Goal: Task Accomplishment & Management: Use online tool/utility

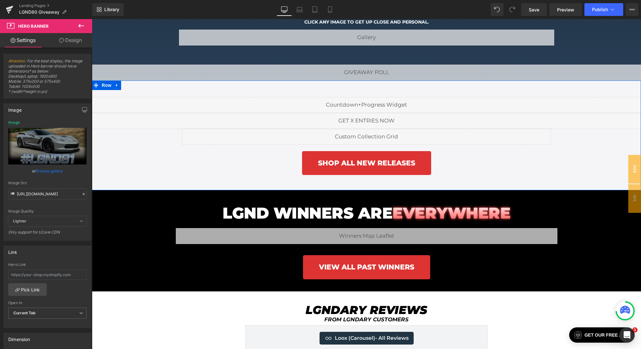
scroll to position [856, 0]
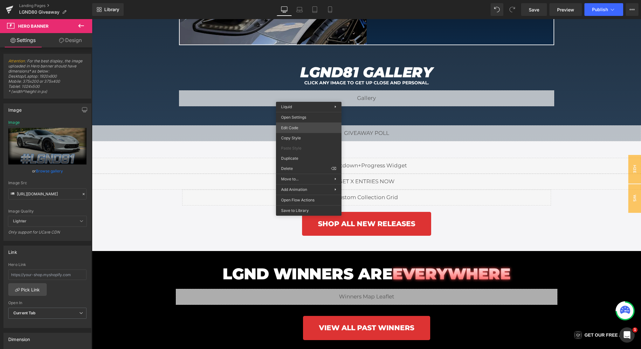
click at [297, 0] on div "Hero Banner You are previewing how the will restyle your page. You can not edit…" at bounding box center [320, 0] width 641 height 0
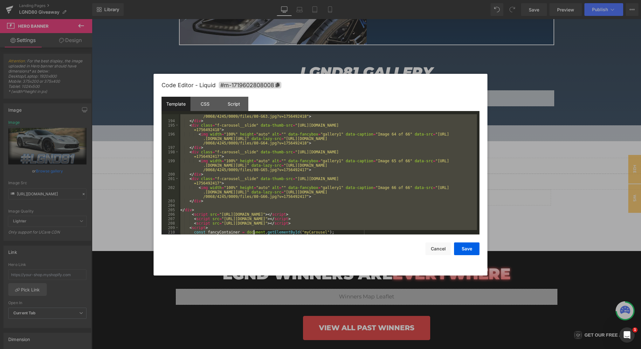
scroll to position [1704, 0]
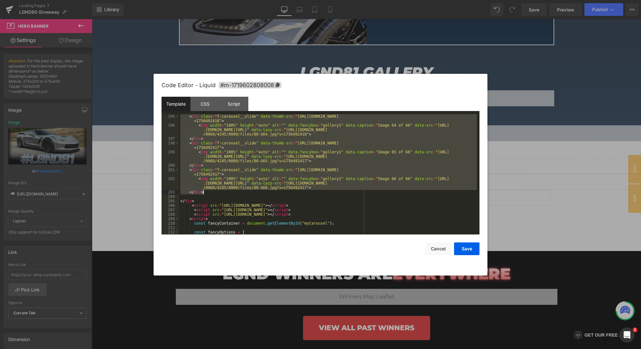
drag, startPoint x: 181, startPoint y: 139, endPoint x: 269, endPoint y: 192, distance: 102.0
click at [269, 192] on div "< div class = "f-carousel__slide" data-thumb-src = "[URL][DOMAIN_NAME] =1756492…" at bounding box center [328, 180] width 298 height 133
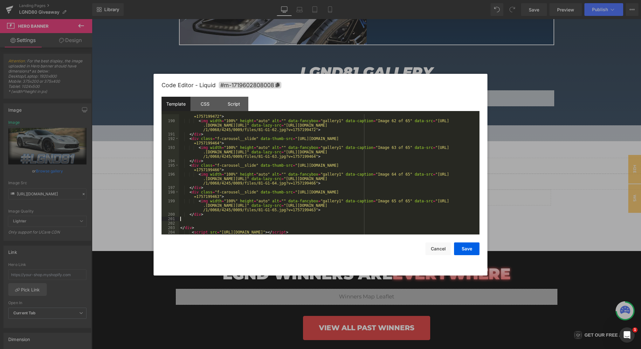
scroll to position [1685, 0]
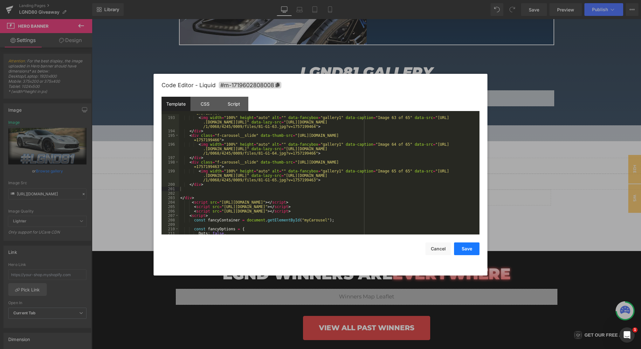
click at [467, 251] on button "Save" at bounding box center [466, 248] width 25 height 13
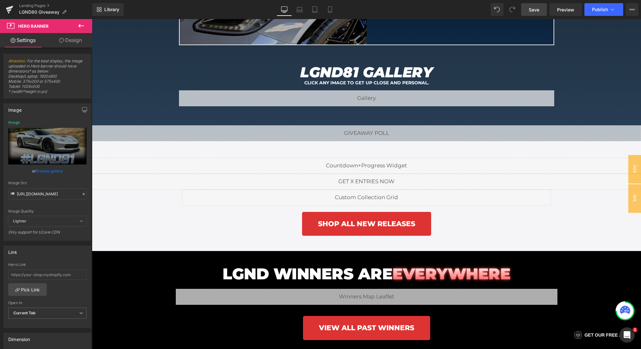
click at [537, 9] on span "Save" at bounding box center [533, 9] width 10 height 7
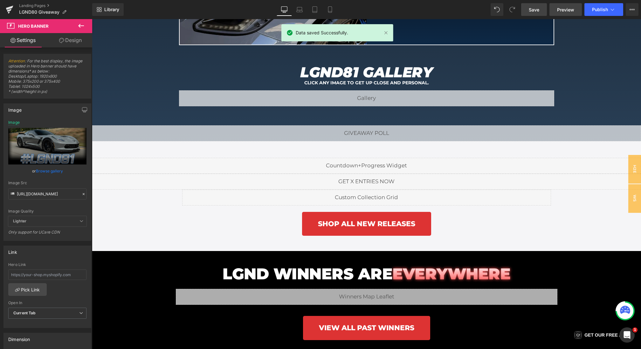
click at [563, 5] on link "Preview" at bounding box center [565, 9] width 32 height 13
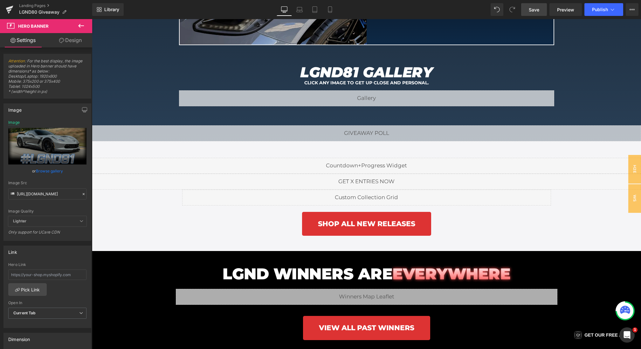
click at [527, 3] on div "Library Desktop Desktop Laptop Tablet Mobile Save Preview Publish Scheduled Vie…" at bounding box center [366, 9] width 548 height 19
click at [527, 5] on link "Save" at bounding box center [534, 9] width 26 height 13
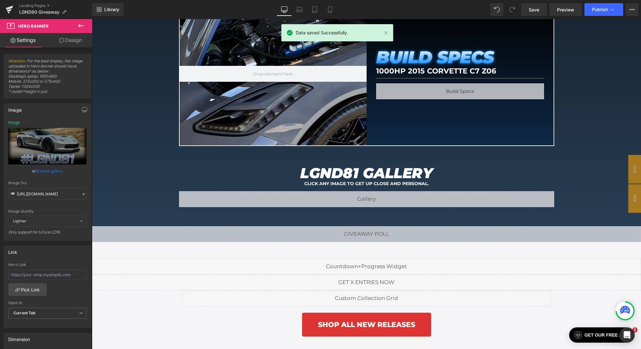
scroll to position [779, 0]
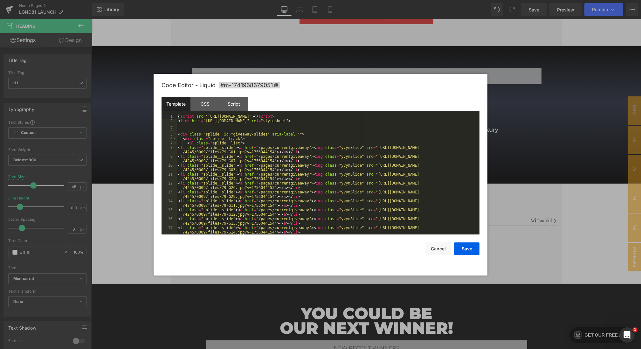
click at [310, 0] on div "Hero Banner You are previewing how the will restyle your page. You can not edit…" at bounding box center [320, 0] width 641 height 0
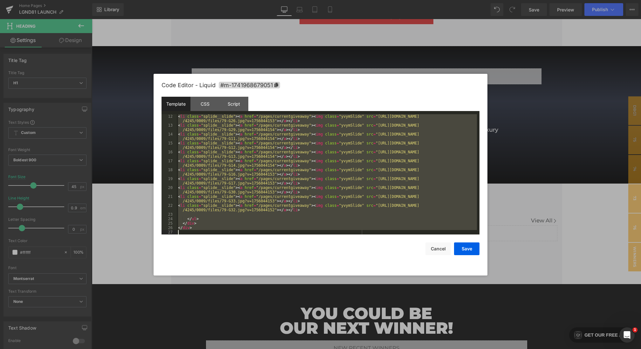
scroll to position [76, 0]
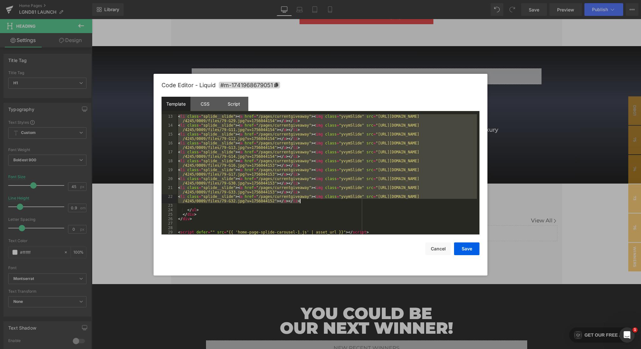
drag, startPoint x: 178, startPoint y: 148, endPoint x: 318, endPoint y: 202, distance: 150.2
click at [318, 202] on div "< li class = "splide__slide" > < a href = "/pages/currentgiveaway" > < img clas…" at bounding box center [327, 180] width 300 height 133
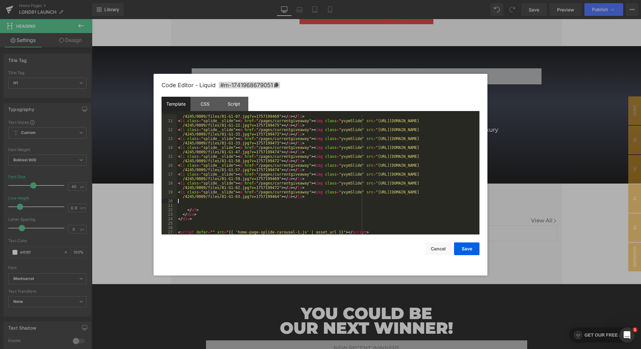
scroll to position [53, 0]
click at [463, 247] on button "Save" at bounding box center [466, 248] width 25 height 13
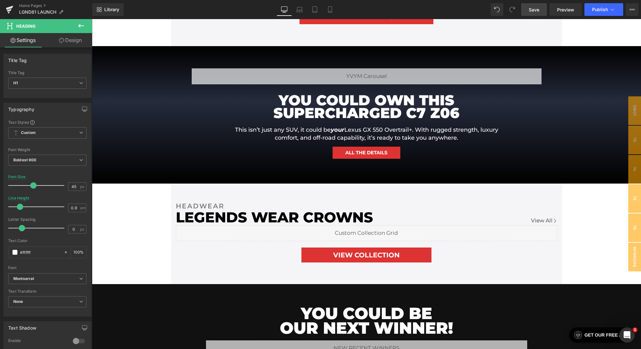
click at [531, 14] on link "Save" at bounding box center [534, 9] width 26 height 13
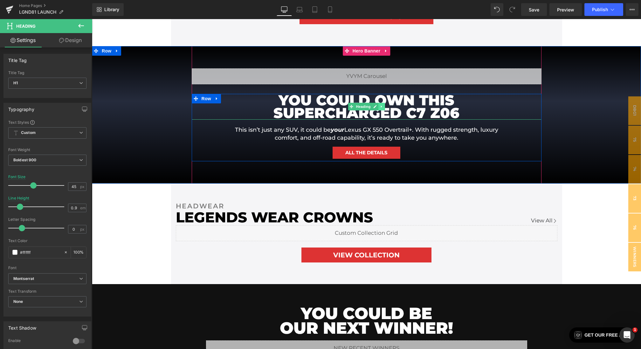
click at [379, 105] on link at bounding box center [381, 107] width 7 height 8
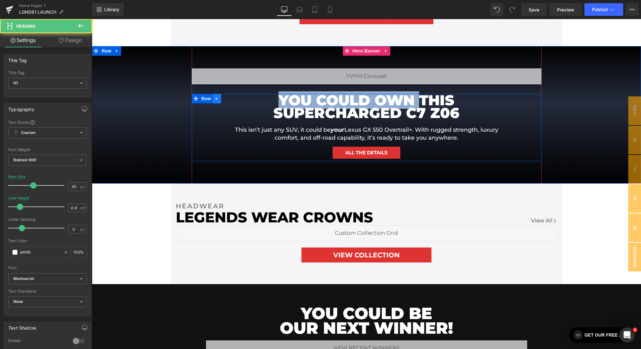
drag, startPoint x: 417, startPoint y: 99, endPoint x: 217, endPoint y: 98, distance: 200.2
click at [217, 98] on div "YOU COULD OWN THIS SUPERCHARGED C7 Z06 Heading This isn’t just any SUV, it coul…" at bounding box center [367, 128] width 350 height 68
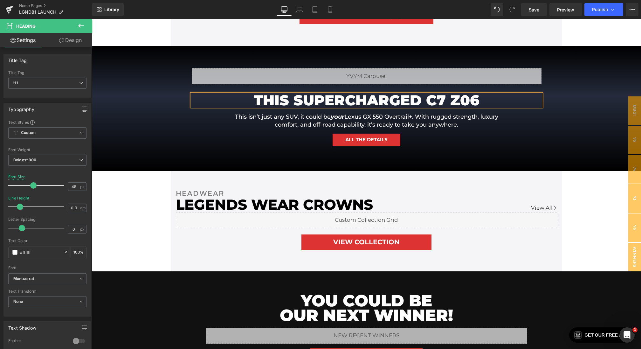
click at [296, 117] on h1 "This isn’t just any SUV, it could be your Lexus GX 550 Overtrail+. With rugged …" at bounding box center [366, 121] width 286 height 16
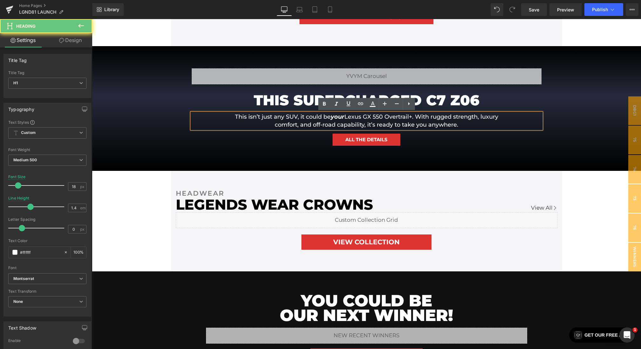
drag, startPoint x: 451, startPoint y: 125, endPoint x: 168, endPoint y: 108, distance: 283.3
click at [168, 108] on div "Liquid THIS SUPERCHARGED C7 Z06 Heading This isn’t just any SUV, it could be yo…" at bounding box center [366, 108] width 549 height 125
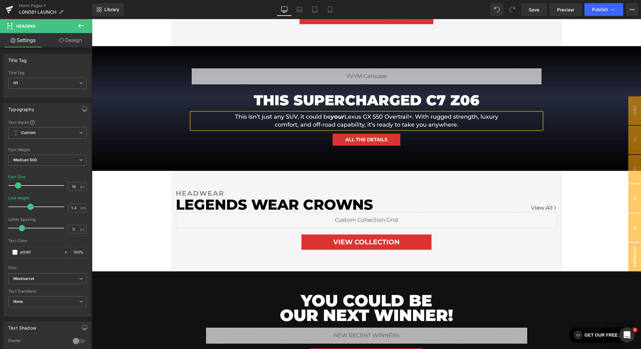
paste div
drag, startPoint x: 280, startPoint y: 116, endPoint x: 335, endPoint y: 117, distance: 55.0
click at [335, 117] on h1 "This top of the line, 6.2L V8 convertible, with a methanol injection kit, lime …" at bounding box center [366, 121] width 286 height 16
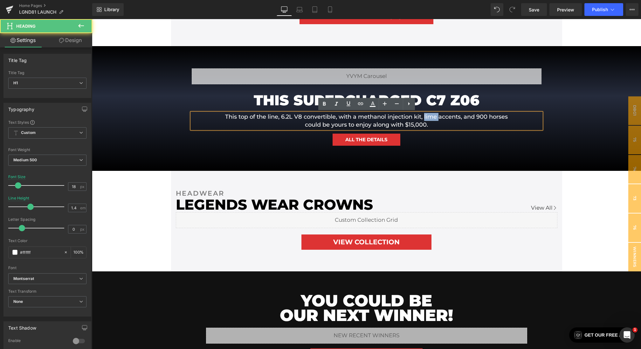
drag, startPoint x: 440, startPoint y: 119, endPoint x: 425, endPoint y: 118, distance: 15.3
click at [425, 118] on h1 "This top of the line, 6.2L V8 convertible, with a methanol injection kit, lime …" at bounding box center [366, 121] width 286 height 16
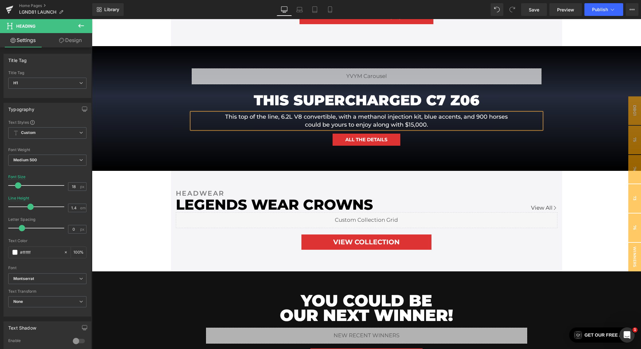
click at [487, 118] on h1 "This top of the line, 6.2L V8 convertible, with a methanol injection kit, blue …" at bounding box center [366, 121] width 286 height 16
drag, startPoint x: 289, startPoint y: 117, endPoint x: 427, endPoint y: 118, distance: 137.3
click at [427, 118] on h1 "This top of the line, 6.2L V8 convertible, with a methanol injection kit, blue …" at bounding box center [366, 121] width 286 height 16
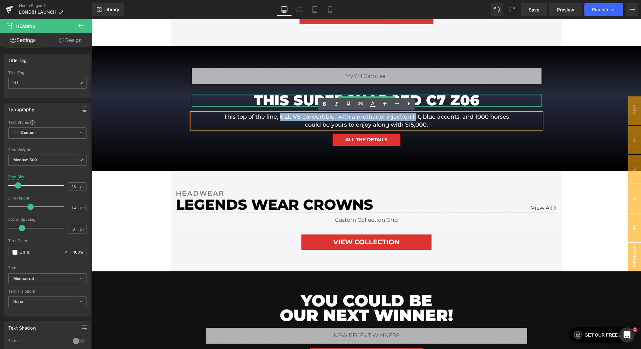
click at [471, 99] on h1 "THIS SUPERCHARGED C7 Z06" at bounding box center [366, 100] width 286 height 13
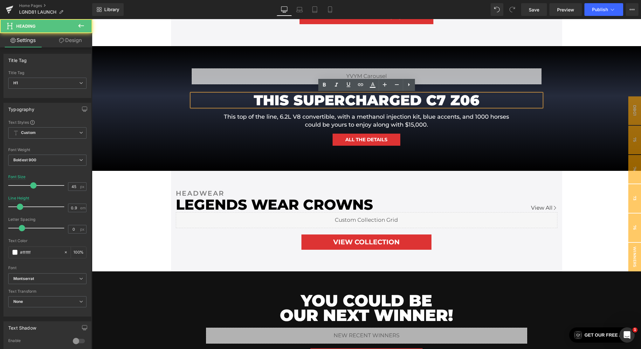
click at [425, 99] on h1 "THIS SUPERCHARGED C7 Z06" at bounding box center [366, 100] width 286 height 13
drag, startPoint x: 428, startPoint y: 100, endPoint x: 513, endPoint y: 100, distance: 84.8
click at [513, 100] on div "THIS SUPERCHARGED C7 Z06" at bounding box center [367, 100] width 350 height 13
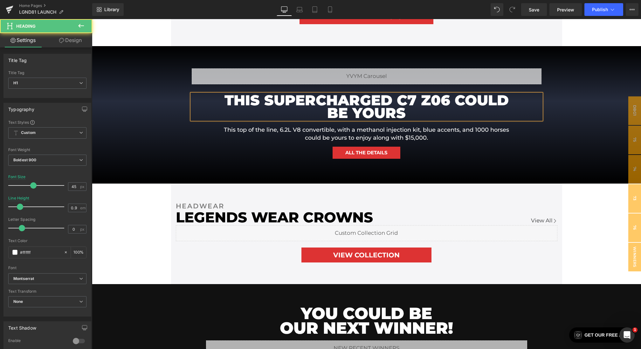
click at [398, 99] on h1 "THIS SUPERCHARGED C7 Z06 COULD BE YOURS" at bounding box center [366, 107] width 286 height 26
click at [454, 98] on h1 "THIS SUPERCHARGED C7 Z06 COULD BE YOURS" at bounding box center [366, 107] width 286 height 26
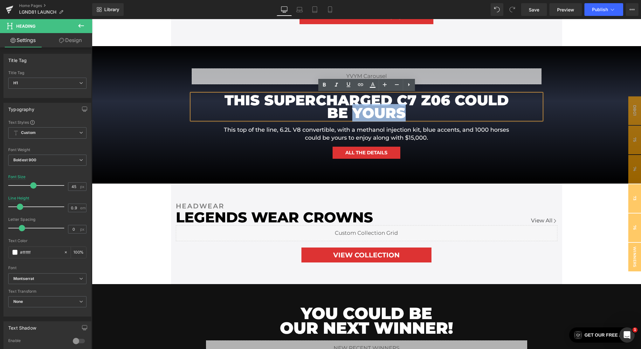
drag, startPoint x: 407, startPoint y: 113, endPoint x: 353, endPoint y: 113, distance: 53.7
click at [353, 113] on h1 "THIS SUPERCHARGED C7 Z06 COULD BE YOURS" at bounding box center [366, 107] width 286 height 26
click at [279, 133] on h1 "This top of the line, 6.2L V8 convertible, with a methanol injection kit, blue …" at bounding box center [366, 134] width 286 height 16
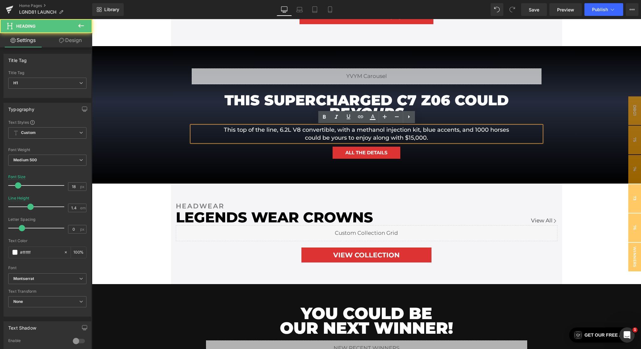
click at [572, 96] on div "Liquid THIS SUPERCHARGED C7 Z06 COULD BE YOURS Heading This top of the line, 6.…" at bounding box center [366, 115] width 549 height 138
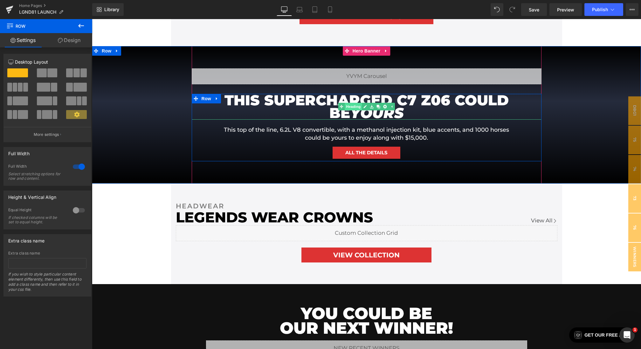
click at [354, 105] on span "Heading" at bounding box center [352, 107] width 17 height 8
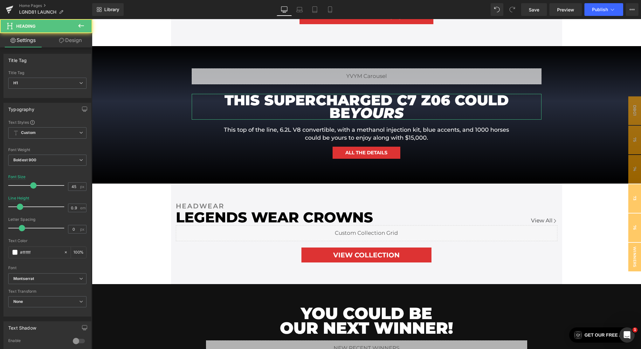
click at [51, 39] on link "Design" at bounding box center [70, 40] width 46 height 14
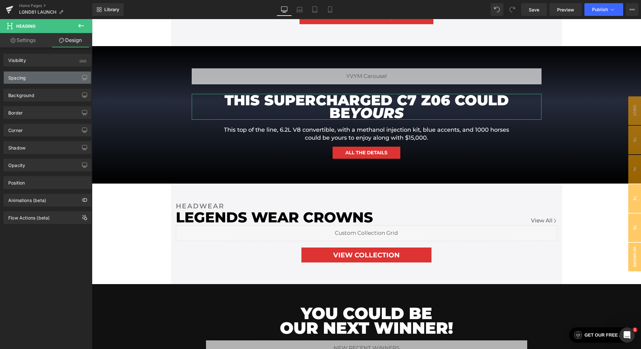
click at [44, 79] on div "Spacing" at bounding box center [47, 77] width 87 height 12
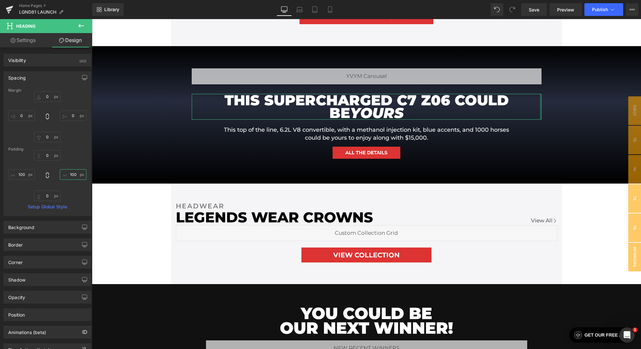
click at [71, 175] on input "100" at bounding box center [73, 174] width 27 height 10
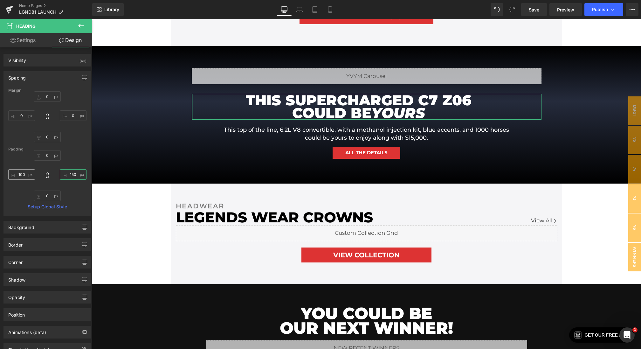
type input "150"
click at [20, 173] on input "100" at bounding box center [21, 174] width 27 height 10
click at [23, 174] on input "100" at bounding box center [21, 174] width 27 height 10
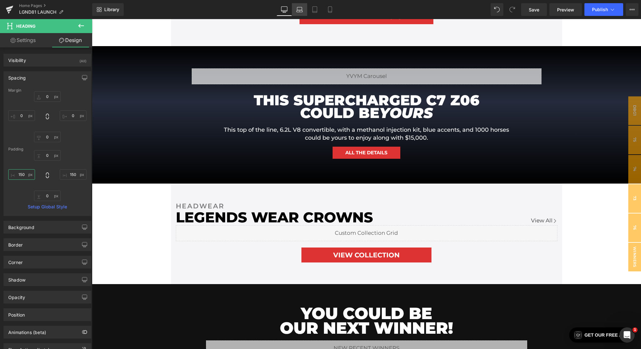
type input "150"
click at [301, 13] on link "Laptop" at bounding box center [299, 9] width 15 height 13
type input "0"
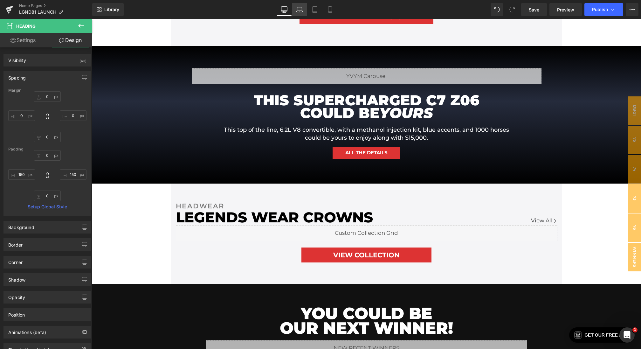
type input "0"
type input "100"
type input "0"
type input "100"
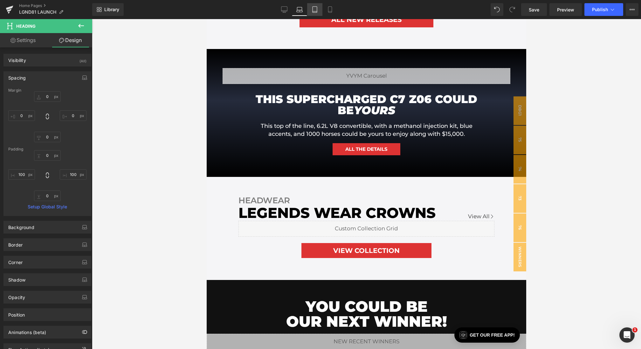
click at [310, 12] on link "Tablet" at bounding box center [314, 9] width 15 height 13
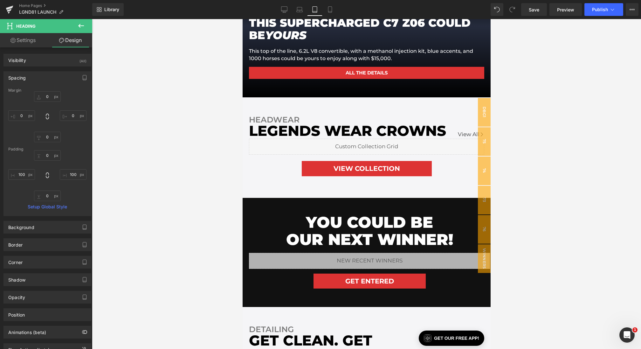
type input "0"
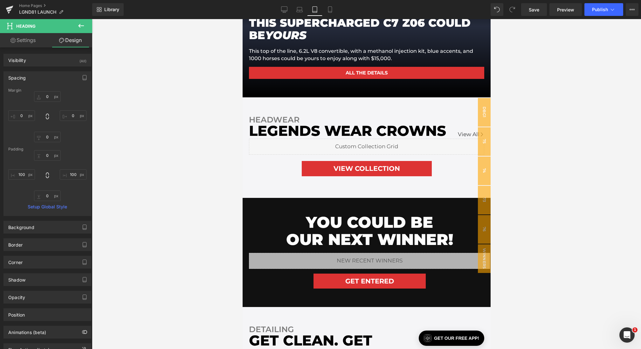
type input "0"
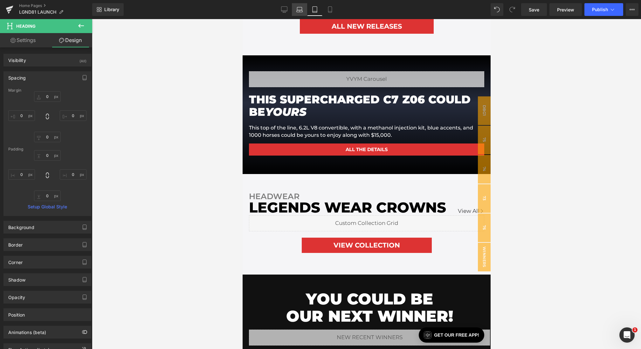
click at [303, 15] on link "Laptop" at bounding box center [299, 9] width 15 height 13
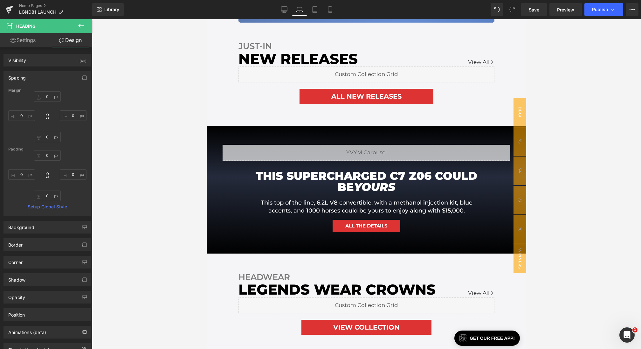
type input "0"
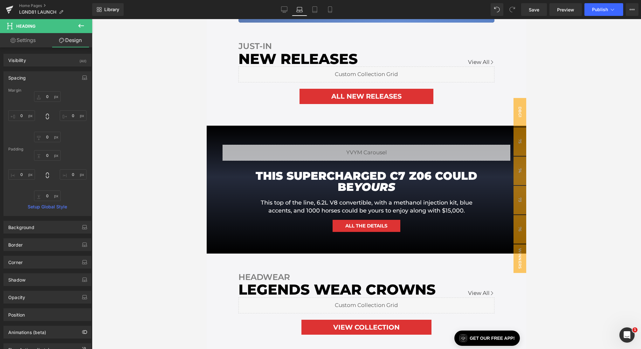
type input "100"
type input "0"
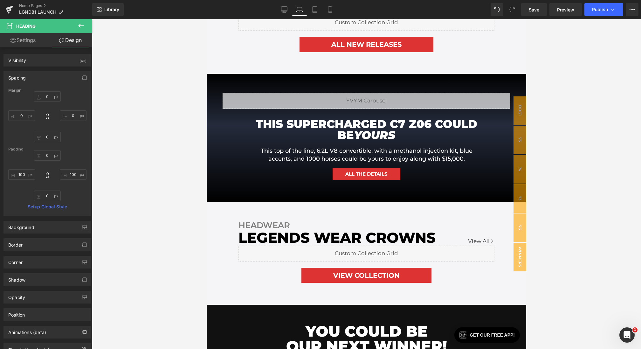
scroll to position [426, 0]
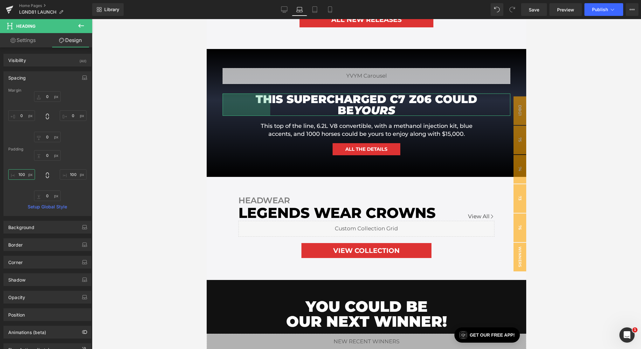
click at [23, 173] on input "100" at bounding box center [21, 174] width 27 height 10
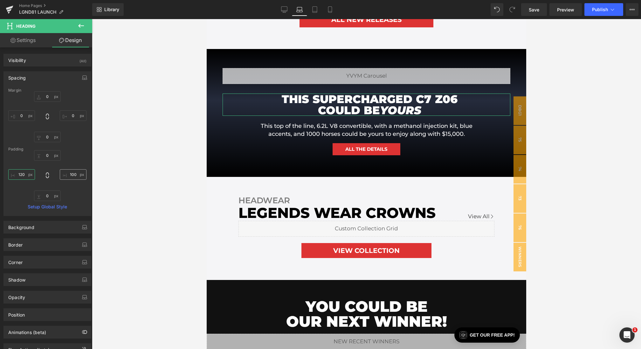
type input "120"
click at [72, 172] on input "100" at bounding box center [73, 174] width 27 height 10
click at [72, 173] on input "100" at bounding box center [73, 174] width 27 height 10
type input "120"
click at [283, 9] on icon at bounding box center [284, 9] width 6 height 6
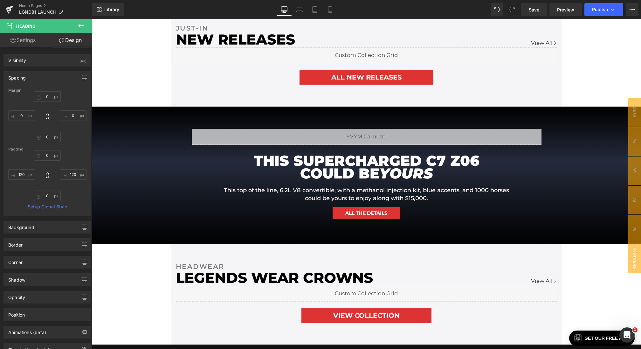
type input "0"
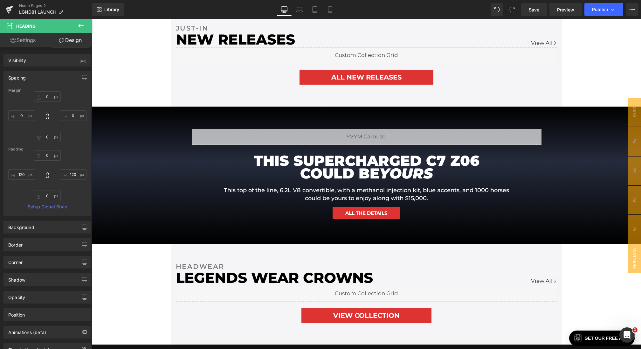
type input "150"
type input "0"
type input "150"
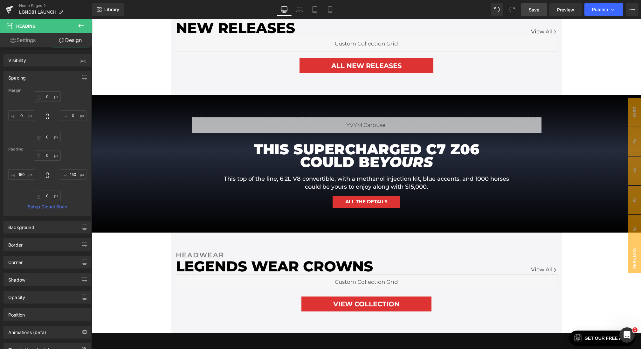
scroll to position [499, 0]
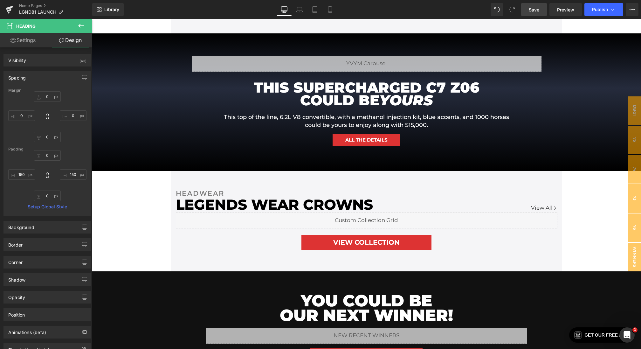
click at [533, 5] on link "Save" at bounding box center [534, 9] width 26 height 13
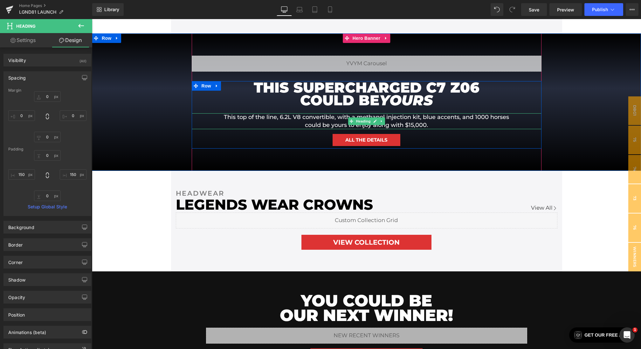
click at [298, 120] on h1 "This top of the line, 6.2L V8 convertible, with a methanol injection kit, blue …" at bounding box center [366, 121] width 286 height 16
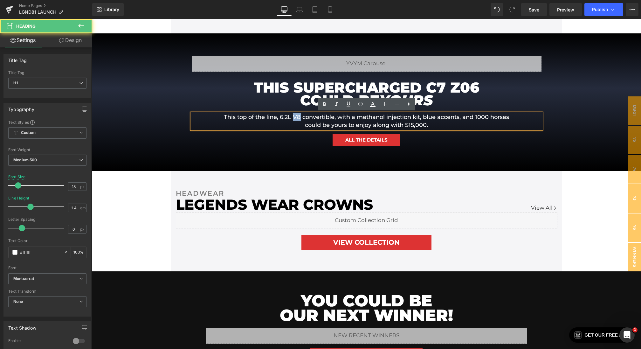
drag, startPoint x: 303, startPoint y: 118, endPoint x: 309, endPoint y: 118, distance: 5.7
click at [309, 118] on h1 "This top of the line, 6.2L V8 convertible, with a methanol injection kit, blue …" at bounding box center [366, 121] width 286 height 16
click at [326, 118] on h1 "This top of the line, 6.2L V8 convertible, with a methanol injection kit, blue …" at bounding box center [366, 121] width 286 height 16
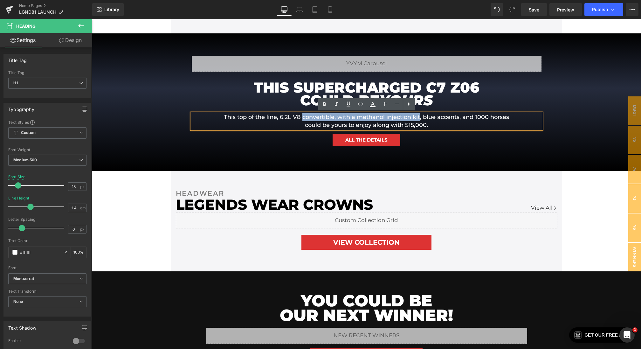
drag, startPoint x: 312, startPoint y: 119, endPoint x: 430, endPoint y: 117, distance: 117.9
click at [430, 117] on h1 "This top of the line, 6.2L V8 convertible, with a methanol injection kit, blue …" at bounding box center [366, 121] width 286 height 16
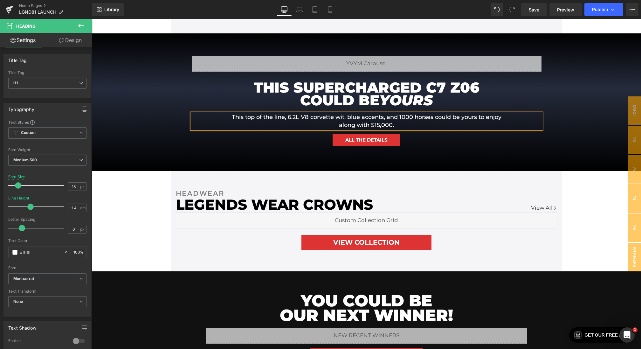
click at [314, 117] on h1 "This top of the line, 6.2L V8 corvette wit, blue accents, and 1000 horses could…" at bounding box center [366, 121] width 286 height 16
drag, startPoint x: 313, startPoint y: 118, endPoint x: 335, endPoint y: 117, distance: 21.9
click at [335, 118] on h1 "This top of the line, 6.2L V8 Corvette wit, blue accents, and 1000 horses could…" at bounding box center [366, 121] width 286 height 16
drag, startPoint x: 324, startPoint y: 118, endPoint x: 332, endPoint y: 118, distance: 8.6
click at [332, 118] on h1 "This top of the line, 6.2L V8 C7 Z06 wit, blue accents, and 1000 horses could b…" at bounding box center [366, 121] width 286 height 16
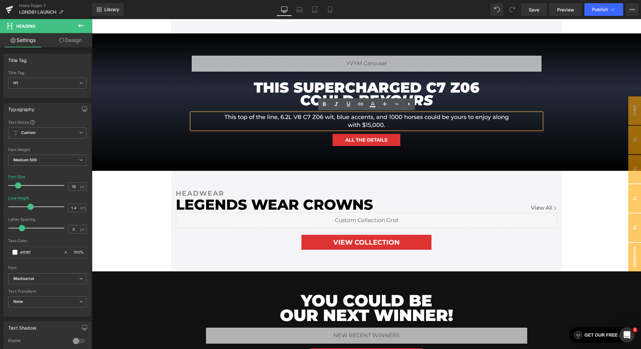
click at [300, 118] on h1 "This top of the line, 6.2L V8 C7 Z06 wit, blue accents, and 1000 horses could b…" at bounding box center [366, 121] width 286 height 16
drag, startPoint x: 324, startPoint y: 119, endPoint x: 348, endPoint y: 118, distance: 23.2
click at [348, 118] on h1 "This top of the line, 6.2L V8 C7 Z06 wit, blue accents, and 1000 horses could b…" at bounding box center [366, 121] width 286 height 16
click at [337, 119] on h1 "This top of the line, 6.2L V8 C7 Z06 wit, blue accents, and 1000 horses could b…" at bounding box center [366, 121] width 286 height 16
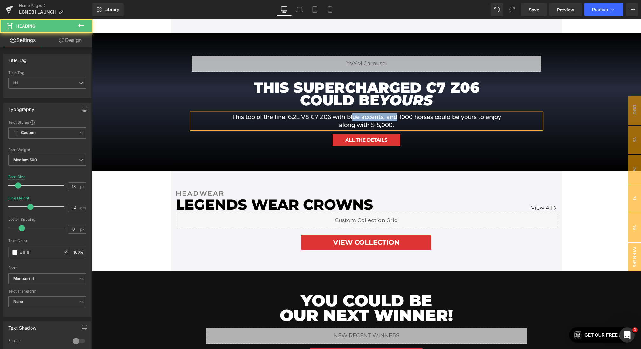
drag, startPoint x: 398, startPoint y: 117, endPoint x: 351, endPoint y: 117, distance: 46.4
click at [351, 117] on h1 "This top of the line, 6.2L V8 C7 Z06 with blue accents, and 1000 horses could b…" at bounding box center [366, 121] width 286 height 16
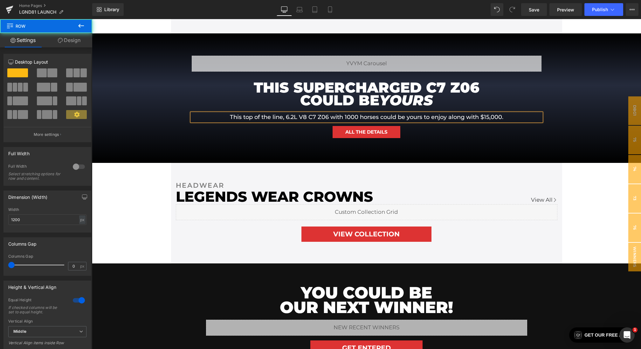
click at [235, 149] on div "Liquid THIS SUPERCHARGED C7 Z06 COULD BE YOURS Heading 120px 120px This top of …" at bounding box center [367, 97] width 350 height 129
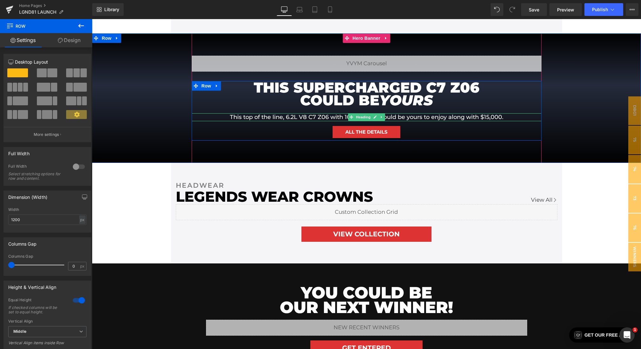
click at [307, 119] on div at bounding box center [367, 120] width 350 height 2
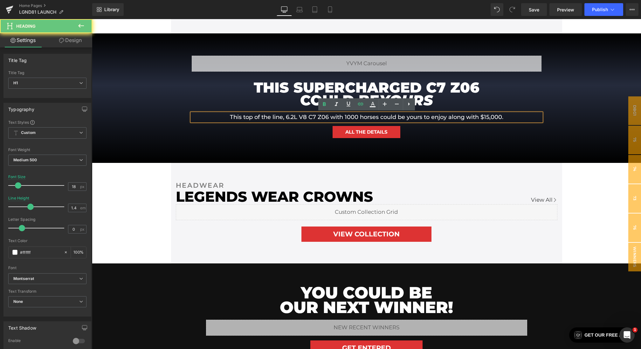
click at [307, 115] on h1 "This top of the line, 6.2L V8 C7 Z06 with 1000 horses could be yours to enjoy a…" at bounding box center [366, 117] width 286 height 8
drag, startPoint x: 306, startPoint y: 117, endPoint x: 283, endPoint y: 116, distance: 23.2
click at [283, 116] on h1 "This top of the line, 6.2L V8 C7 Z06 with 1000 horses could be yours to enjoy a…" at bounding box center [366, 117] width 286 height 8
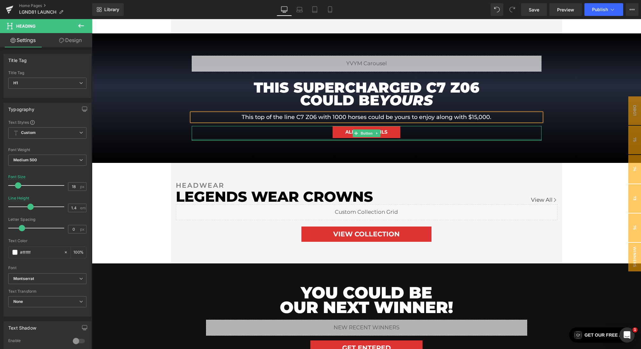
click at [202, 139] on div at bounding box center [367, 140] width 350 height 2
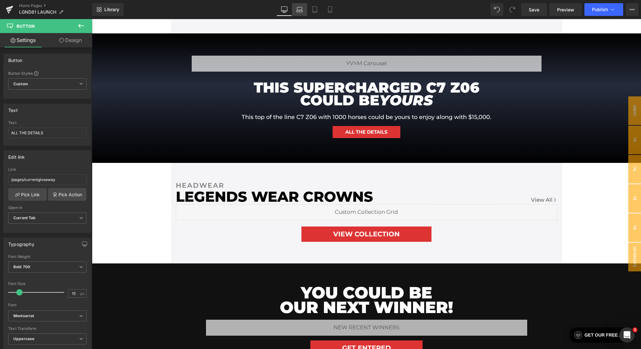
click at [294, 10] on link "Laptop" at bounding box center [299, 9] width 15 height 13
type input "100"
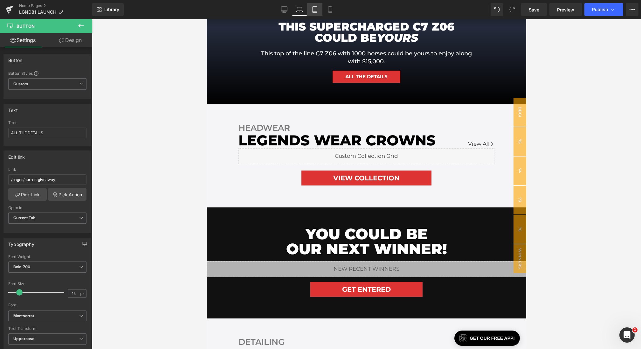
click at [310, 10] on link "Tablet" at bounding box center [314, 9] width 15 height 13
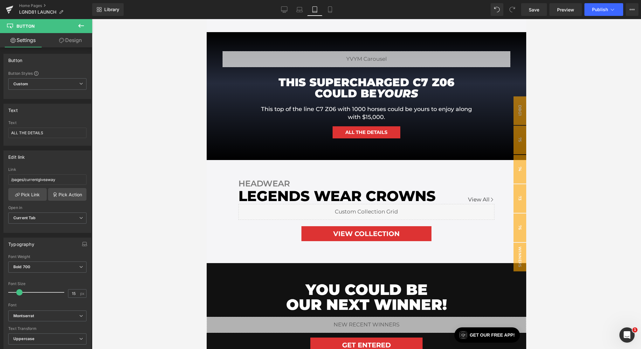
type input "100"
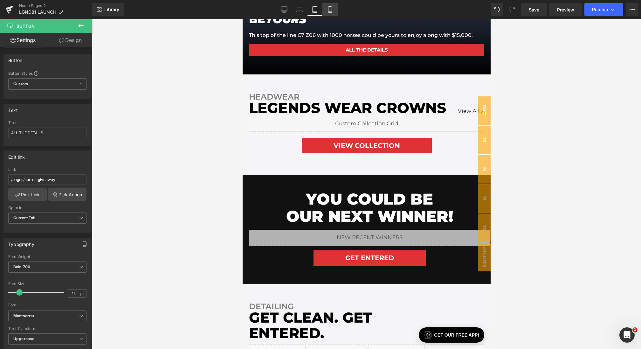
click at [326, 11] on link "Mobile" at bounding box center [329, 9] width 15 height 13
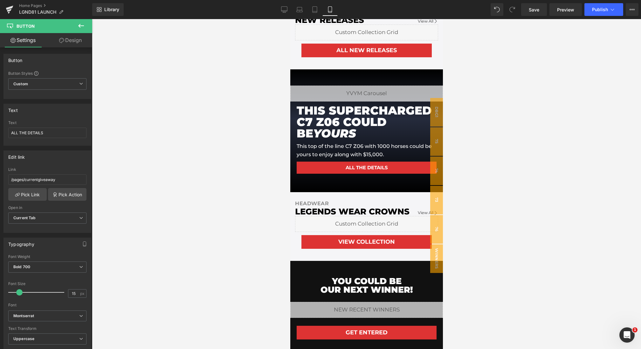
type input "100"
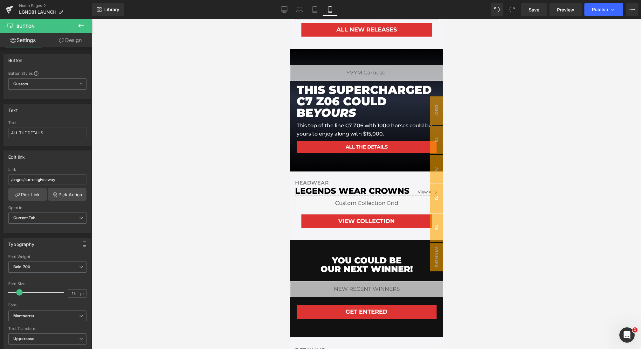
scroll to position [407, 0]
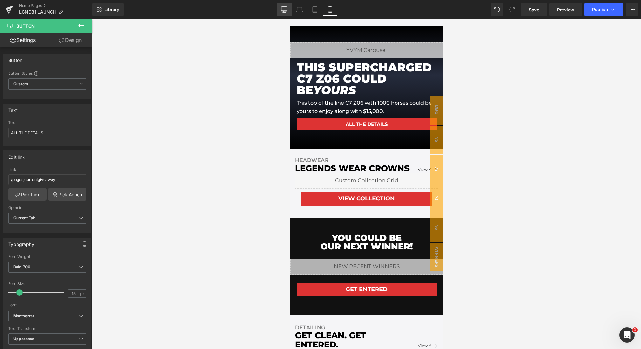
click at [283, 11] on icon at bounding box center [284, 9] width 6 height 6
type input "100"
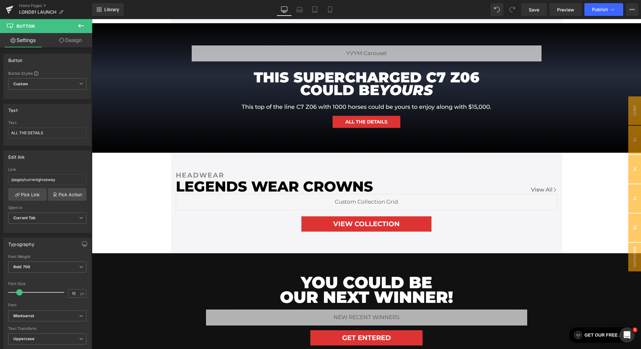
scroll to position [513, 0]
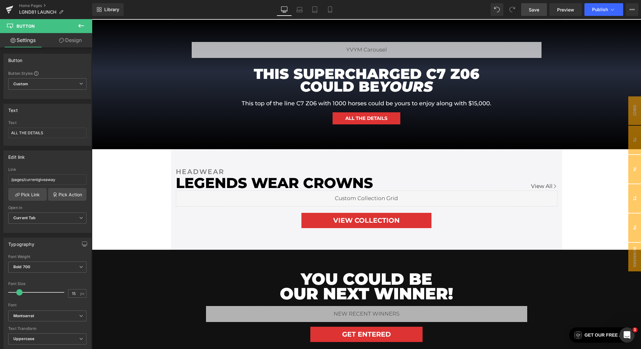
click at [527, 9] on link "Save" at bounding box center [534, 9] width 26 height 13
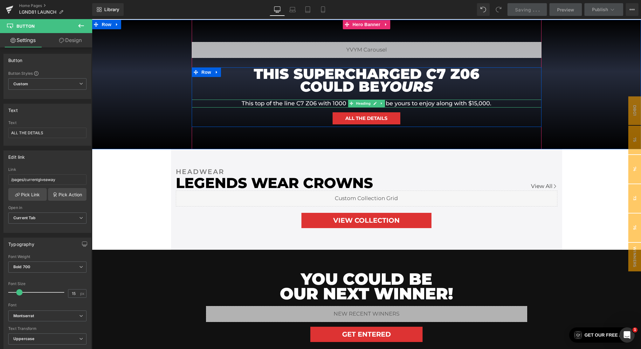
click at [327, 104] on h1 "This top of the line C7 Z06 with 1000 horses could be yours to enjoy along with…" at bounding box center [366, 103] width 286 height 8
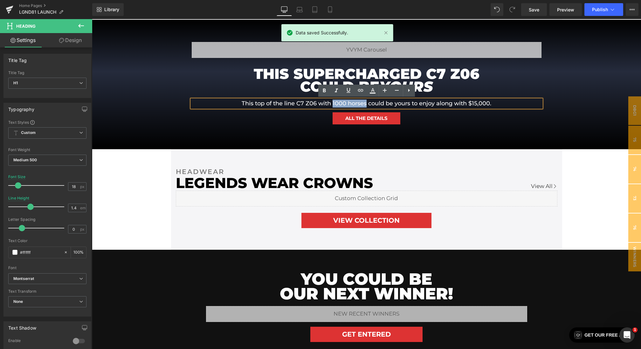
drag, startPoint x: 332, startPoint y: 104, endPoint x: 366, endPoint y: 105, distance: 34.0
click at [366, 105] on h1 "This top of the line C7 Z06 with 1000 horses could be yours to enjoy along with…" at bounding box center [366, 103] width 286 height 8
click at [336, 89] on icon at bounding box center [336, 90] width 3 height 4
click at [324, 90] on icon at bounding box center [324, 90] width 3 height 4
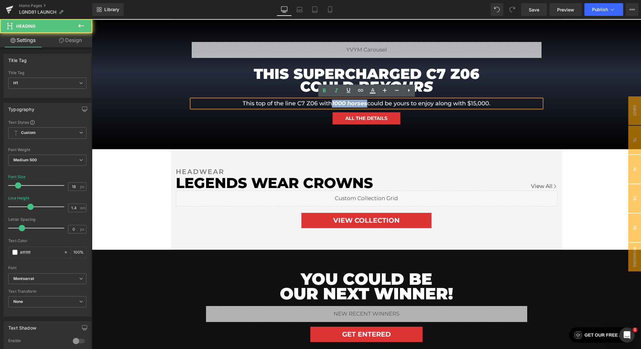
drag, startPoint x: 332, startPoint y: 102, endPoint x: 365, endPoint y: 102, distance: 33.0
click at [365, 102] on strong "1000 horses" at bounding box center [349, 103] width 35 height 7
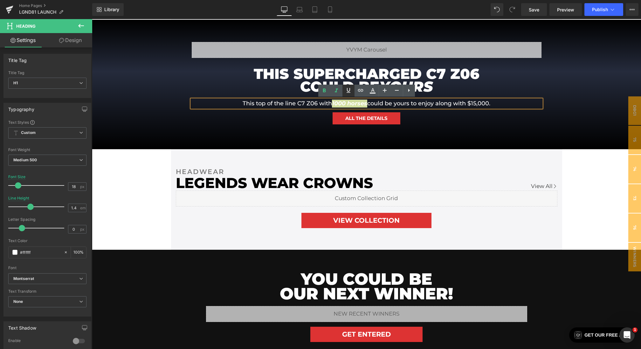
click at [351, 92] on icon at bounding box center [348, 90] width 8 height 8
click at [297, 127] on div "Liquid THIS SUPERCHARGED C7 Z06 COULD BE YOURS Heading 120px 120px This top of …" at bounding box center [367, 84] width 350 height 129
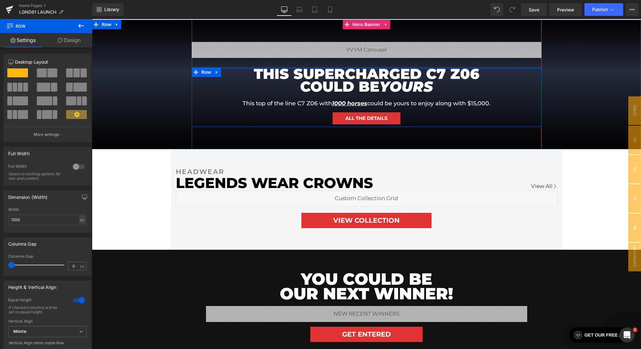
click at [420, 71] on h1 "THIS SUPERCHARGED C7 Z06 COULD BE YOURS" at bounding box center [366, 80] width 254 height 26
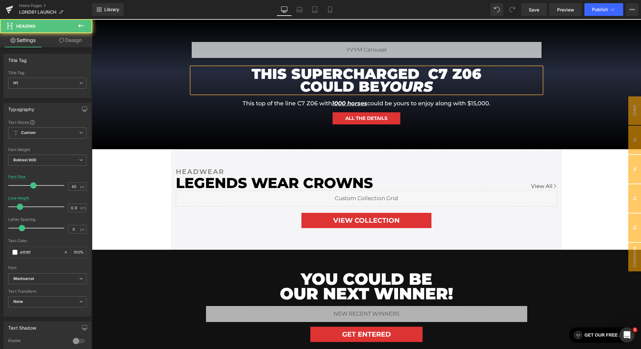
scroll to position [510, 0]
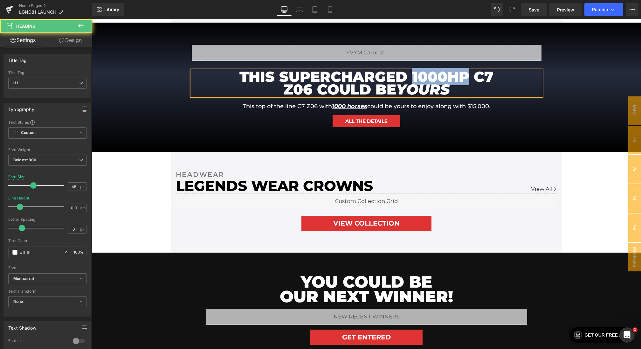
drag, startPoint x: 413, startPoint y: 75, endPoint x: 464, endPoint y: 76, distance: 50.9
click at [464, 76] on h1 "THIS SUPERCHARGED 1000HP C7 Z06 COULD BE YOURS" at bounding box center [366, 83] width 254 height 26
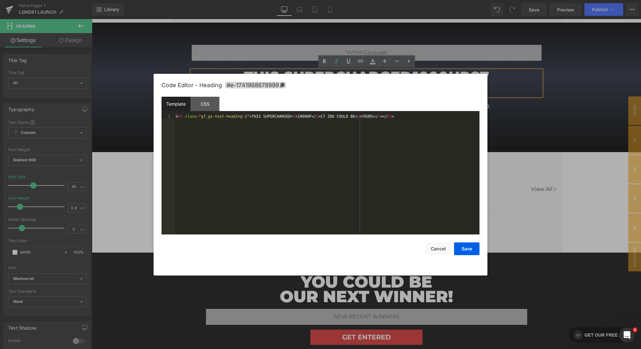
click at [436, 0] on div "Heading You are previewing how the will restyle your page. You can not edit Ele…" at bounding box center [320, 0] width 641 height 0
click at [297, 116] on div "< h1 class = "gf_gs-text-heading-2" > THIS SUPERCHARGED < i > 1000HP </ i > C7 …" at bounding box center [326, 178] width 305 height 129
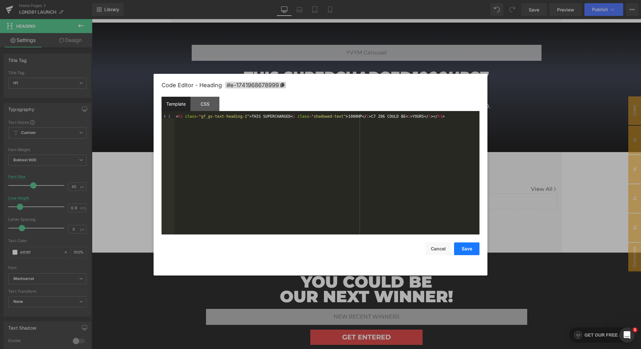
click at [472, 248] on button "Save" at bounding box center [466, 248] width 25 height 13
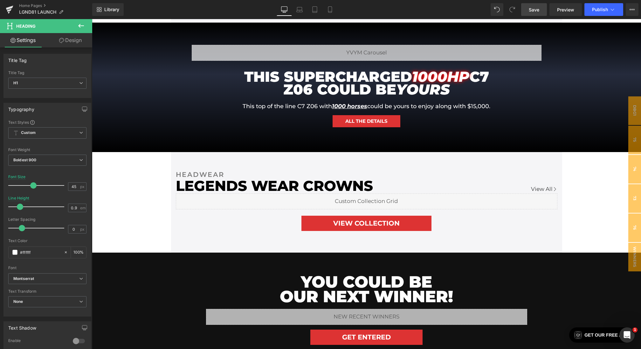
click at [534, 10] on span "Save" at bounding box center [533, 9] width 10 height 7
drag, startPoint x: 529, startPoint y: 12, endPoint x: 389, endPoint y: 84, distance: 157.2
click at [529, 12] on span "Save" at bounding box center [533, 9] width 10 height 7
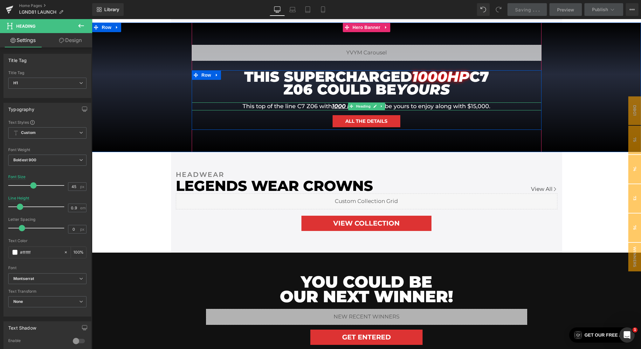
click at [488, 105] on h1 "This top of the line C7 Z06 with 1000 horses could be yours to enjoy along with…" at bounding box center [366, 106] width 286 height 8
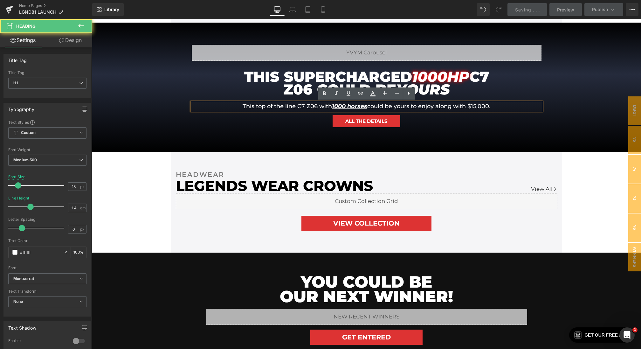
click at [498, 105] on h1 "This top of the line C7 Z06 with 1000 horses could be yours to enjoy along with…" at bounding box center [366, 106] width 286 height 8
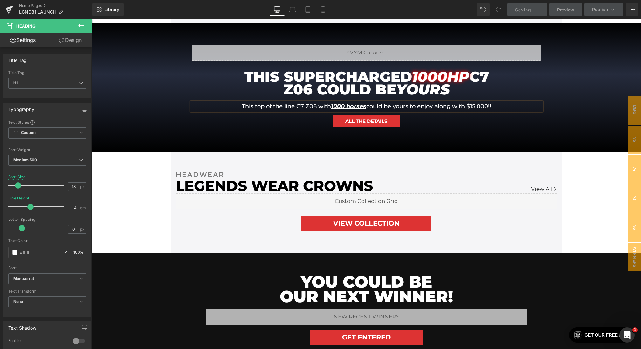
click at [602, 97] on div "Liquid THIS SUPERCHARGED 1000HP C7 Z06 COULD BE YOURS Heading 120px 120px This …" at bounding box center [366, 87] width 549 height 129
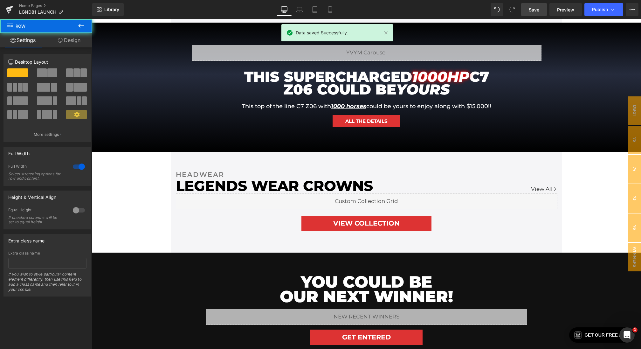
click at [531, 11] on span "Save" at bounding box center [533, 9] width 10 height 7
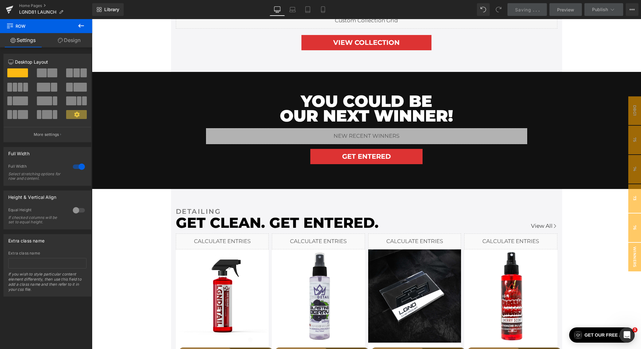
scroll to position [716, 0]
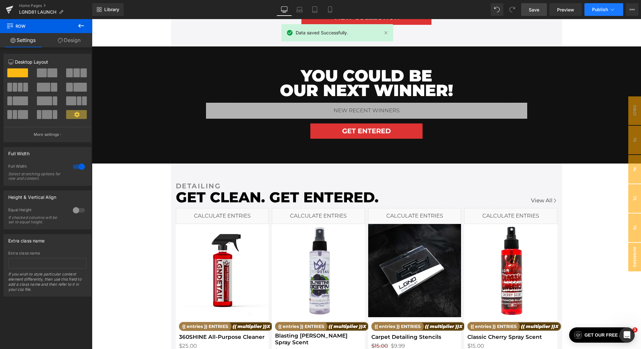
click at [593, 11] on span "Publish" at bounding box center [600, 9] width 16 height 5
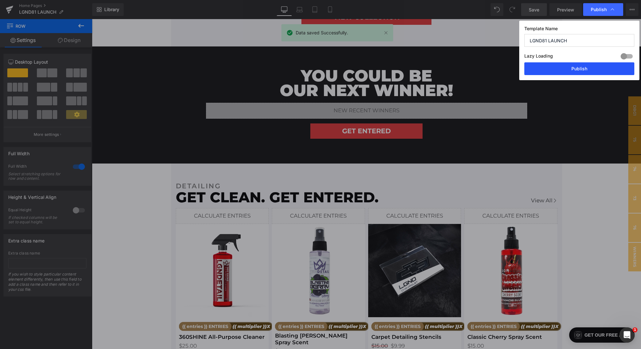
click at [564, 69] on button "Publish" at bounding box center [579, 68] width 110 height 13
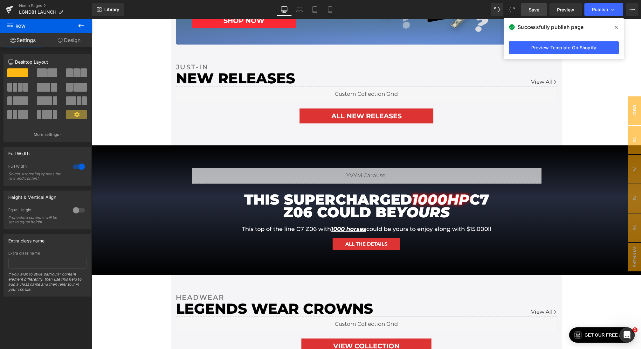
scroll to position [350, 0]
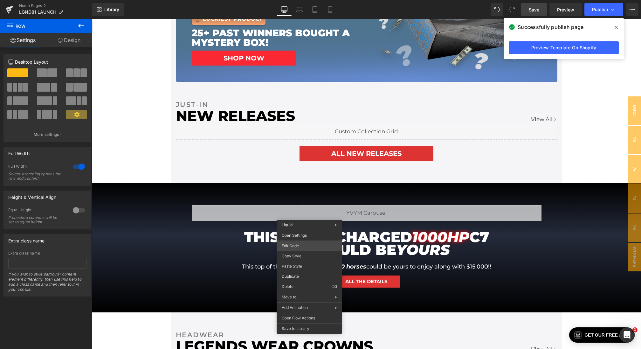
click at [294, 0] on div "Heading You are previewing how the will restyle your page. You can not edit Ele…" at bounding box center [320, 0] width 641 height 0
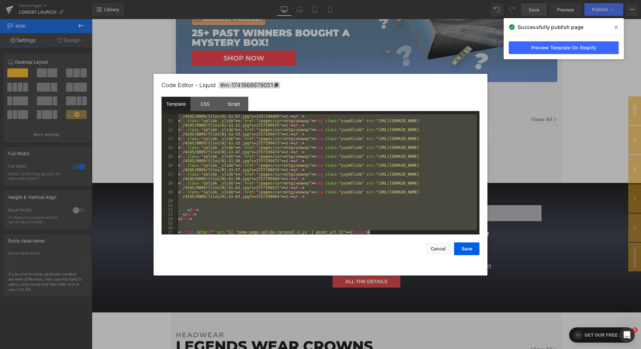
scroll to position [53, 0]
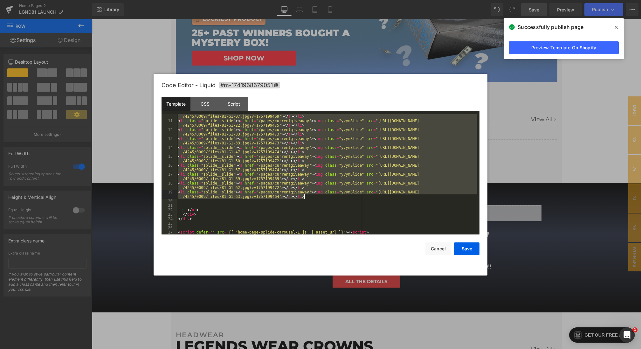
drag, startPoint x: 178, startPoint y: 148, endPoint x: 318, endPoint y: 196, distance: 148.4
click at [318, 196] on div "< li class = "splide__slide" > < a href = "/pages/currentgiveaway" > < img clas…" at bounding box center [327, 176] width 300 height 133
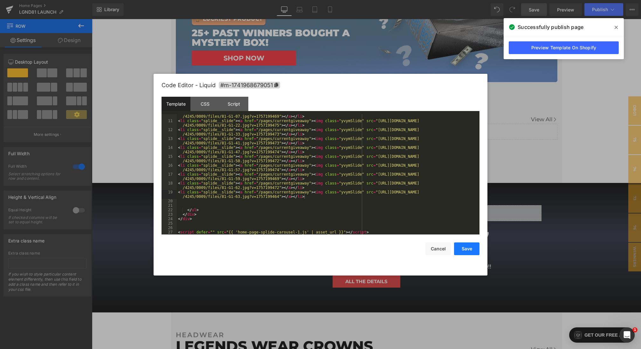
click at [470, 247] on button "Save" at bounding box center [466, 248] width 25 height 13
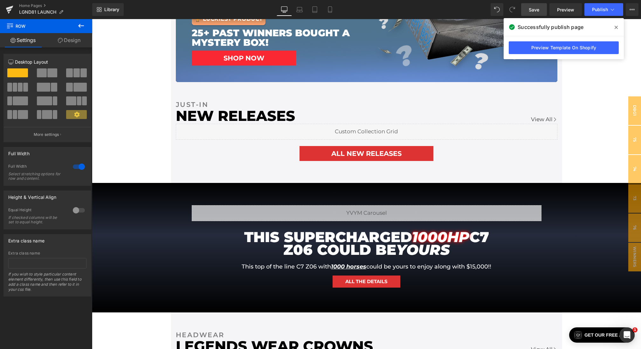
click at [532, 9] on span "Save" at bounding box center [533, 9] width 10 height 7
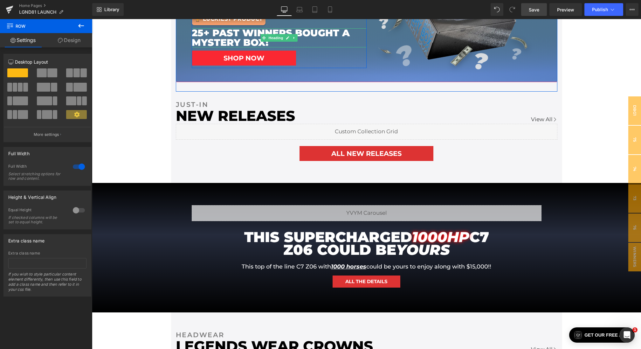
click at [522, 10] on link "Save" at bounding box center [534, 9] width 26 height 13
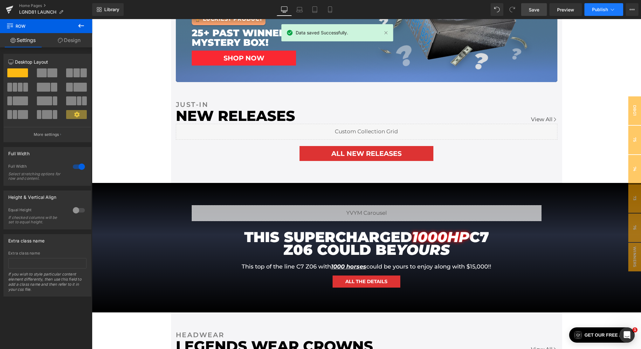
click at [611, 8] on icon at bounding box center [612, 9] width 6 height 6
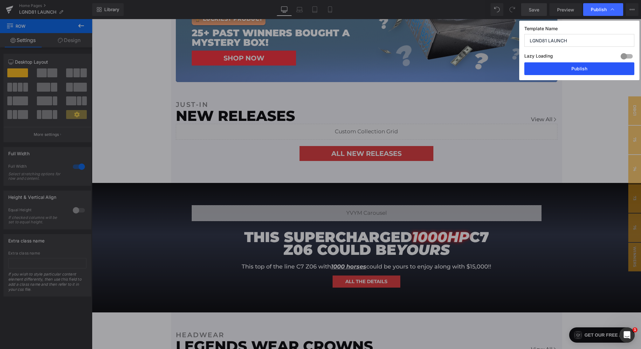
click at [567, 69] on button "Publish" at bounding box center [579, 68] width 110 height 13
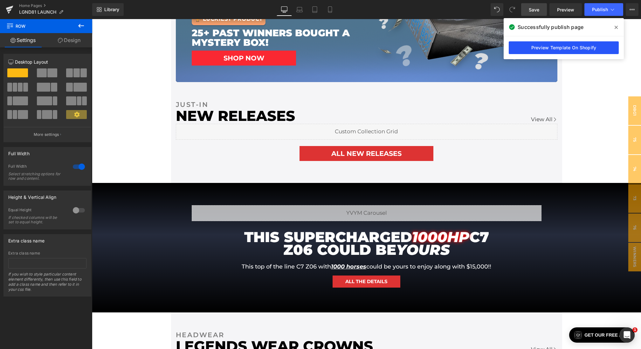
click at [566, 52] on link "Preview Template On Shopify" at bounding box center [563, 47] width 110 height 13
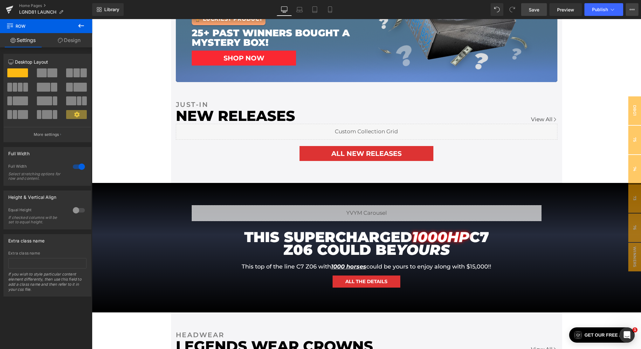
click at [632, 7] on icon at bounding box center [631, 9] width 5 height 5
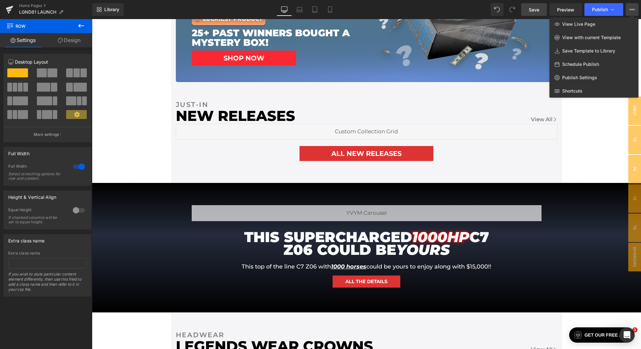
click at [578, 65] on span "Schedule Publish" at bounding box center [580, 64] width 37 height 6
select select
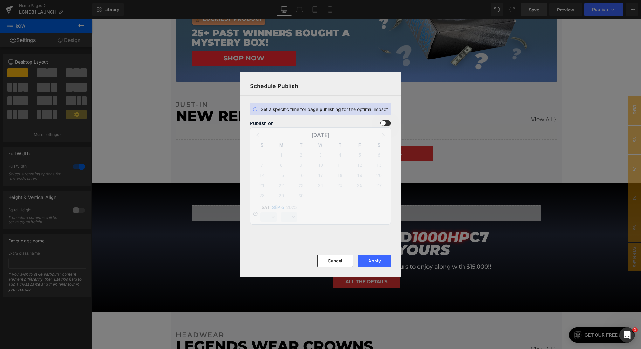
click at [388, 125] on span at bounding box center [385, 123] width 11 height 6
click at [0, 0] on input "checkbox" at bounding box center [0, 0] width 0 height 0
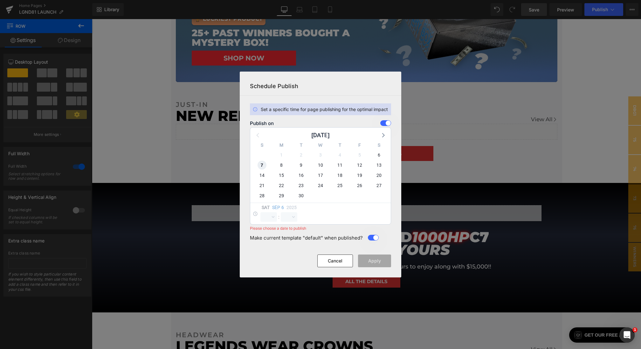
click at [263, 163] on span "7" at bounding box center [261, 164] width 9 height 9
select select "19"
select select "31"
click at [282, 163] on span "8" at bounding box center [281, 164] width 9 height 9
click at [271, 217] on select "00 01 02 03 04 05 06 07 08 09 10 11 12 13 14 15 16 17 18 19 20 21 22 23" at bounding box center [268, 217] width 17 height 10
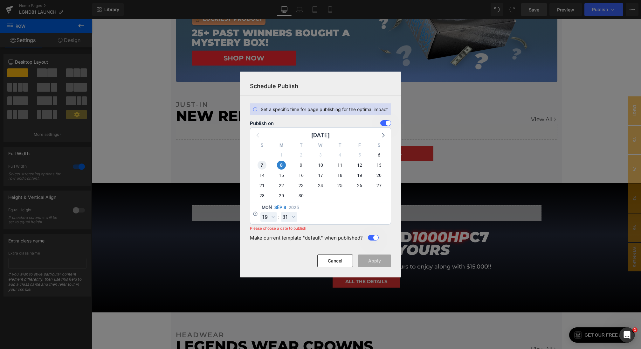
click at [257, 166] on span "7" at bounding box center [261, 164] width 9 height 9
click at [267, 217] on select "00 01 02 03 04 05 06 07 08 09 10 11 12 13 14 15 16 17 18 19 20 21 22 23" at bounding box center [268, 217] width 17 height 10
click at [260, 212] on select "00 01 02 03 04 05 06 07 08 09 10 11 12 13 14 15 16 17 18 19 20 21 22 23" at bounding box center [268, 217] width 17 height 10
select select "0"
click at [287, 217] on select "00 01 02 03 04 05 06 07 08 09 10 11 12 13 14 15 16 17 18 19 20 21 22 23 24 25 2…" at bounding box center [289, 217] width 17 height 10
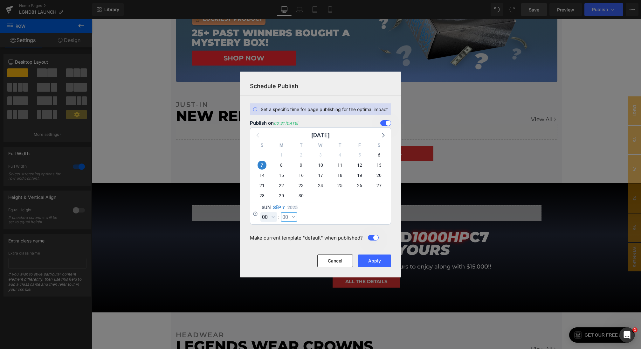
click at [281, 212] on select "00 01 02 03 04 05 06 07 08 09 10 11 12 13 14 15 16 17 18 19 20 21 22 23 24 25 2…" at bounding box center [289, 217] width 17 height 10
select select "0"
click at [374, 262] on button "Apply" at bounding box center [374, 260] width 33 height 13
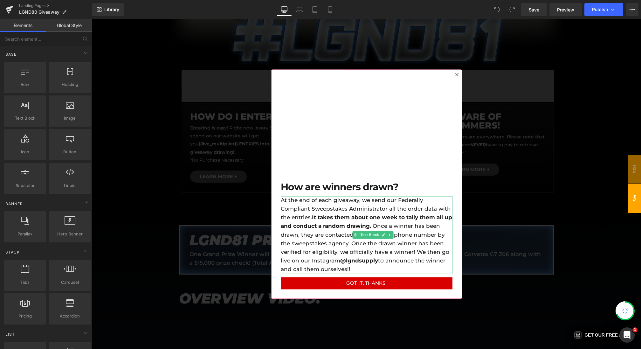
scroll to position [402, 0]
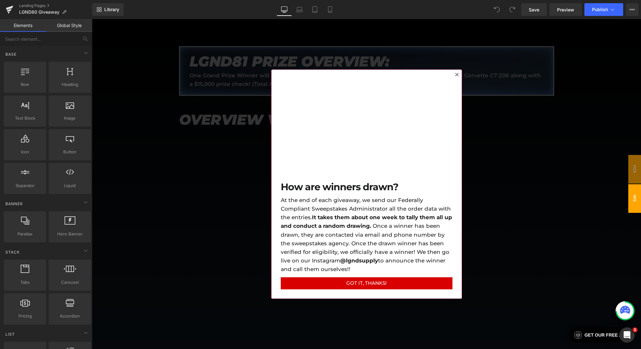
click at [506, 191] on div at bounding box center [366, 184] width 549 height 330
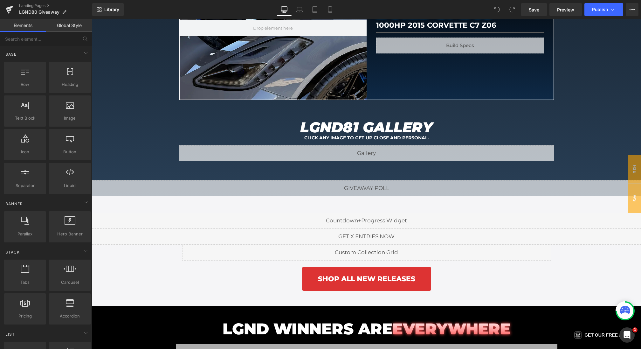
scroll to position [820, 0]
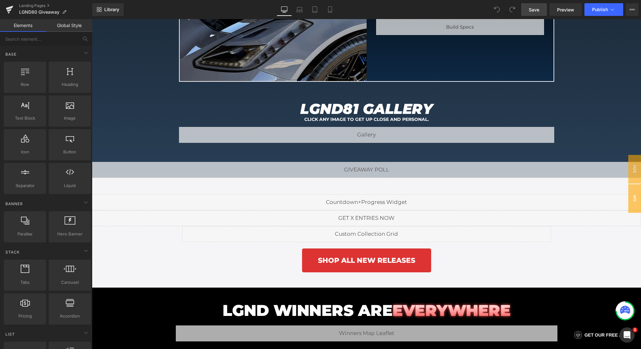
click at [531, 8] on span "Save" at bounding box center [533, 9] width 10 height 7
click at [538, 9] on span "Save" at bounding box center [533, 9] width 10 height 7
click at [630, 10] on icon at bounding box center [631, 9] width 5 height 5
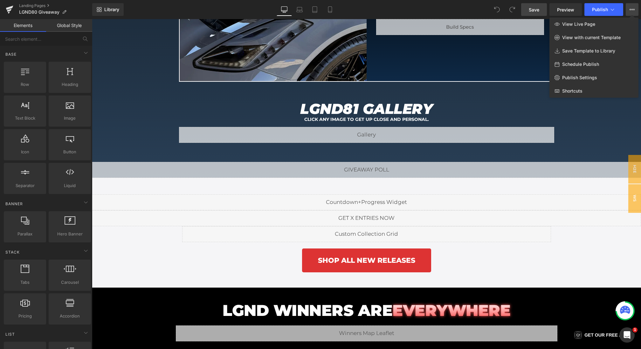
click at [586, 66] on span "Schedule Publish" at bounding box center [580, 64] width 37 height 6
select select
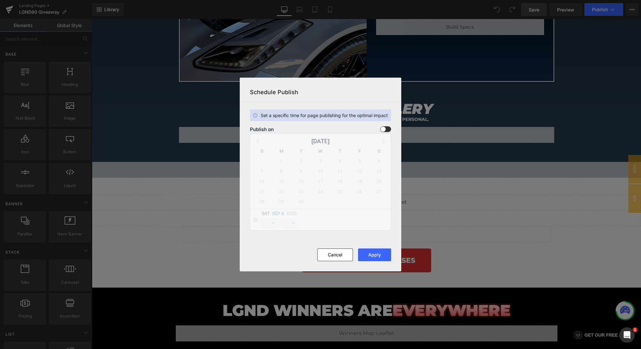
click at [384, 130] on span at bounding box center [385, 129] width 11 height 6
click at [0, 0] on input "checkbox" at bounding box center [0, 0] width 0 height 0
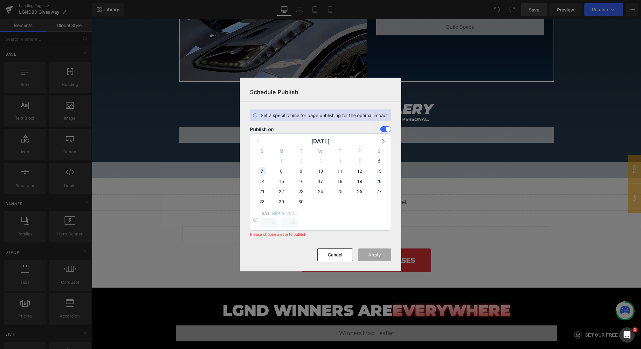
click at [263, 171] on span "7" at bounding box center [261, 171] width 9 height 9
select select "19"
select select "31"
click at [265, 222] on select "00 01 02 03 04 05 06 07 08 09 10 11 12 13 14 15 16 17 18 19 20 21 22 23" at bounding box center [268, 223] width 17 height 10
click at [260, 218] on select "00 01 02 03 04 05 06 07 08 09 10 11 12 13 14 15 16 17 18 19 20 21 22 23" at bounding box center [268, 223] width 17 height 10
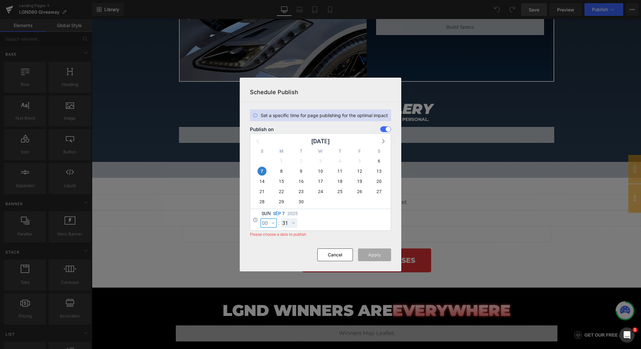
select select "0"
click at [288, 221] on select "00 01 02 03 04 05 06 07 08 09 10 11 12 13 14 15 16 17 18 19 20 21 22 23 24 25 2…" at bounding box center [289, 223] width 17 height 10
click at [281, 218] on select "00 01 02 03 04 05 06 07 08 09 10 11 12 13 14 15 16 17 18 19 20 21 22 23 24 25 2…" at bounding box center [289, 223] width 17 height 10
select select "0"
click at [391, 259] on button "Apply" at bounding box center [374, 254] width 33 height 13
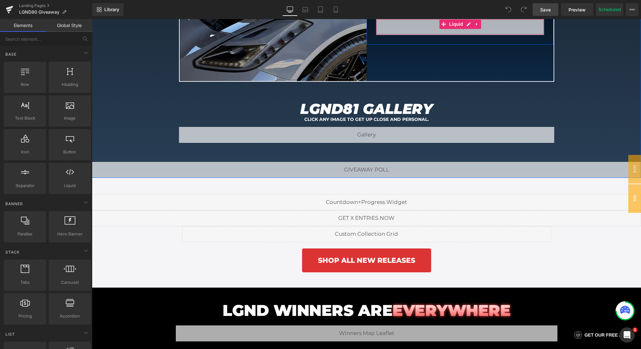
click at [541, 14] on link "Save" at bounding box center [545, 9] width 26 height 13
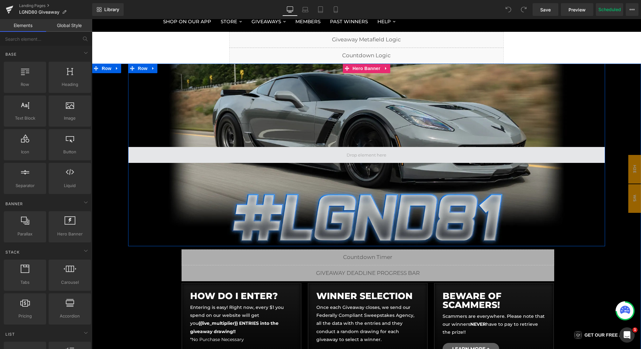
scroll to position [144, 0]
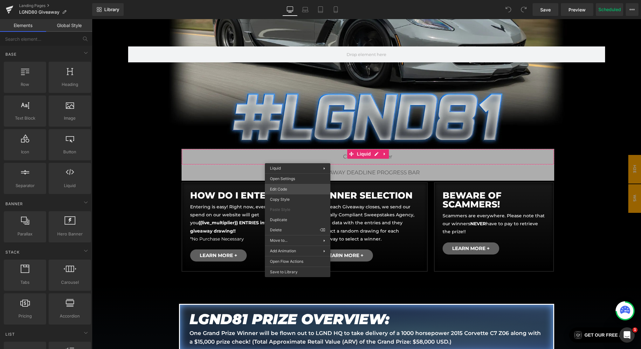
click at [290, 0] on div "You are previewing how the will restyle your page. You can not edit Elements in…" at bounding box center [320, 0] width 641 height 0
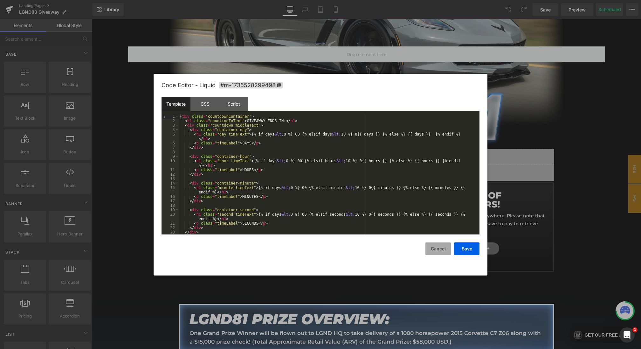
click at [434, 252] on button "Cancel" at bounding box center [437, 248] width 25 height 13
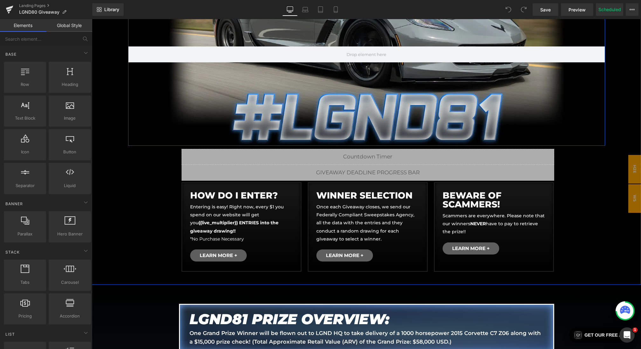
scroll to position [0, 0]
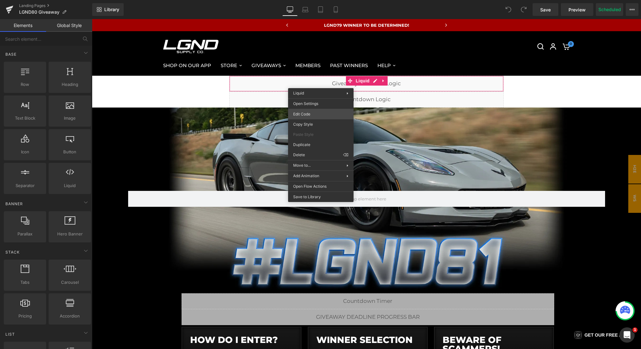
click at [309, 0] on div "You are previewing how the will restyle your page. You can not edit Elements in…" at bounding box center [320, 0] width 641 height 0
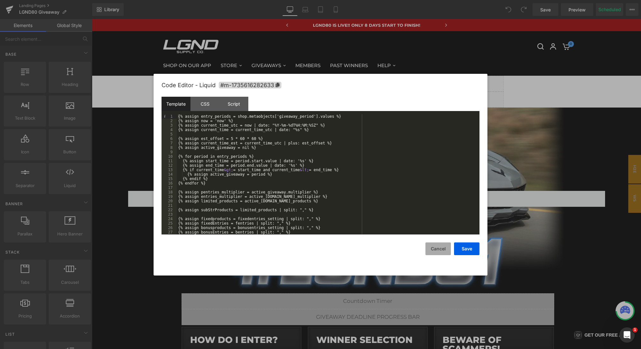
click at [434, 251] on button "Cancel" at bounding box center [437, 248] width 25 height 13
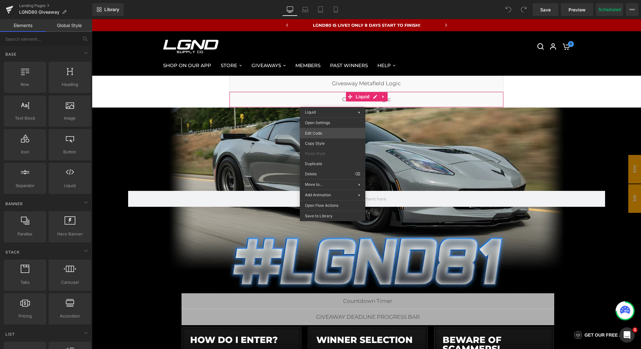
click at [324, 0] on div "You are previewing how the will restyle your page. You can not edit Elements in…" at bounding box center [320, 0] width 641 height 0
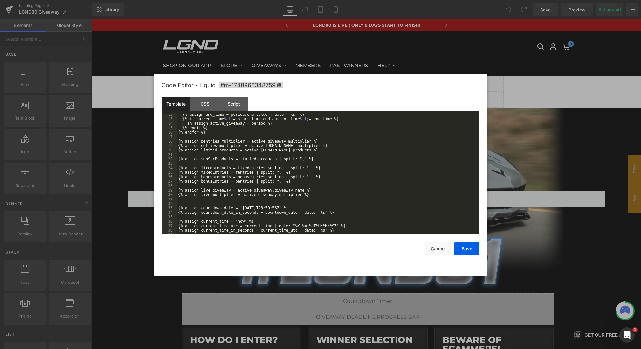
scroll to position [80, 0]
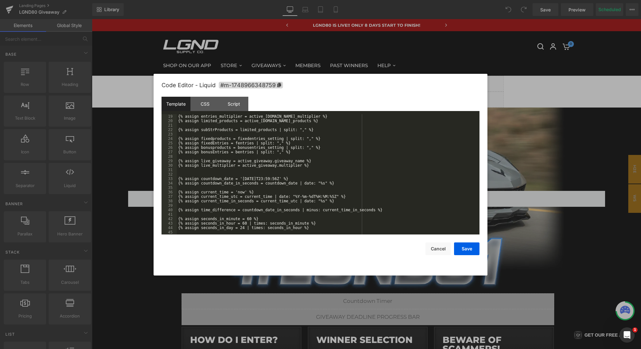
click at [265, 178] on div "{% assign entries_multiplier = active_giveaway.limited_multiplier %} {% assign …" at bounding box center [327, 178] width 300 height 129
click at [463, 245] on button "Save" at bounding box center [466, 248] width 25 height 13
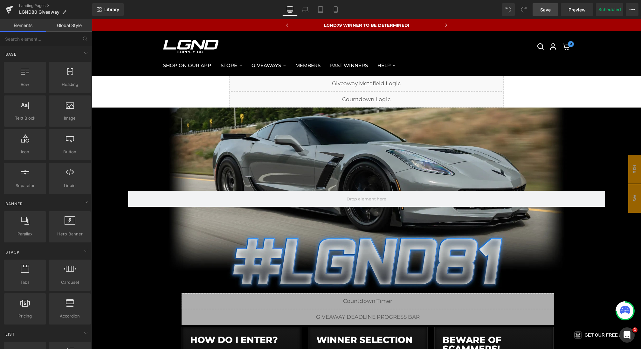
click at [541, 10] on span "Save" at bounding box center [545, 9] width 10 height 7
click at [542, 11] on span "Save" at bounding box center [545, 9] width 10 height 7
